Goal: Communication & Community: Answer question/provide support

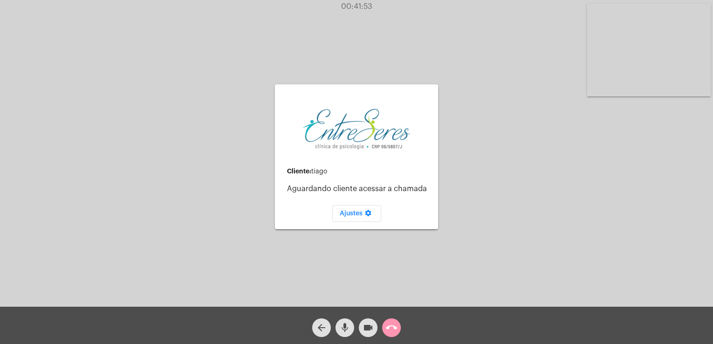
click at [402, 329] on div "call_end" at bounding box center [391, 325] width 23 height 23
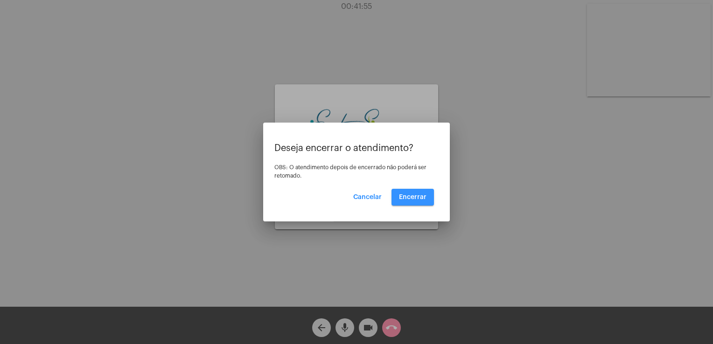
click at [420, 203] on button "Encerrar" at bounding box center [413, 197] width 42 height 17
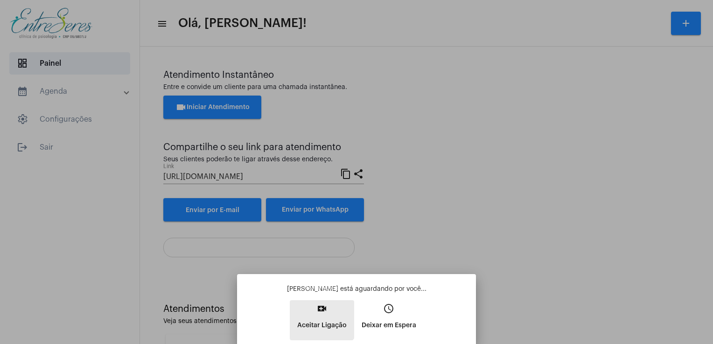
click at [310, 307] on button "video_call Aceitar Ligação" at bounding box center [322, 321] width 64 height 40
